Goal: Task Accomplishment & Management: Manage account settings

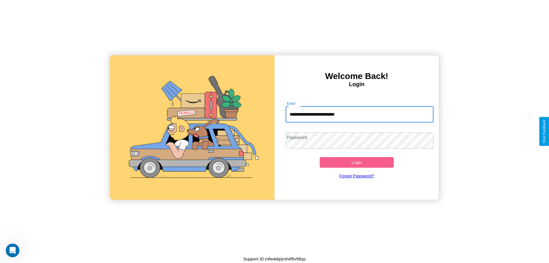
type input "**********"
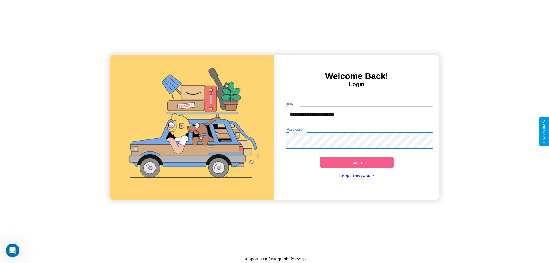
click at [357, 162] on button "Login" at bounding box center [357, 162] width 74 height 11
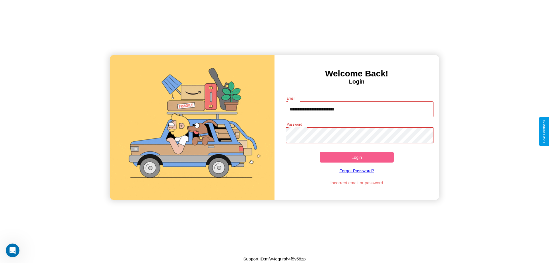
click at [357, 157] on button "Login" at bounding box center [357, 157] width 74 height 11
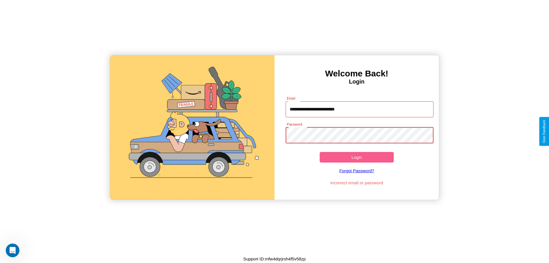
click at [357, 157] on button "Login" at bounding box center [357, 157] width 74 height 11
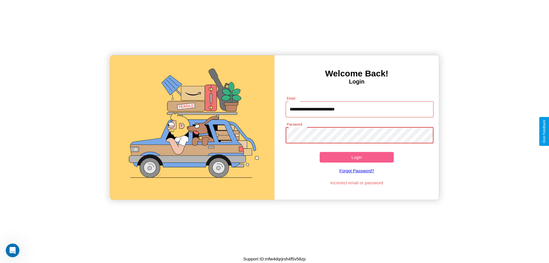
click at [357, 157] on button "Login" at bounding box center [357, 157] width 74 height 11
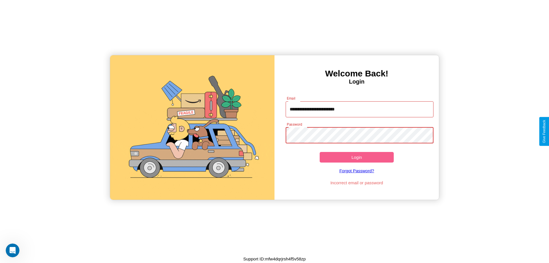
click at [357, 157] on button "Login" at bounding box center [357, 157] width 74 height 11
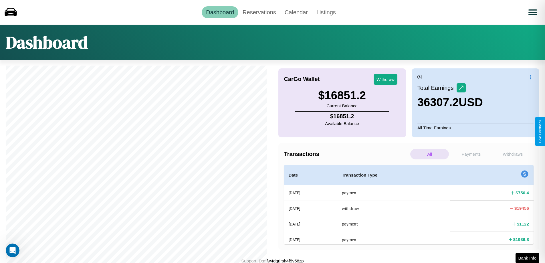
scroll to position [74, 0]
